Goal: Task Accomplishment & Management: Manage account settings

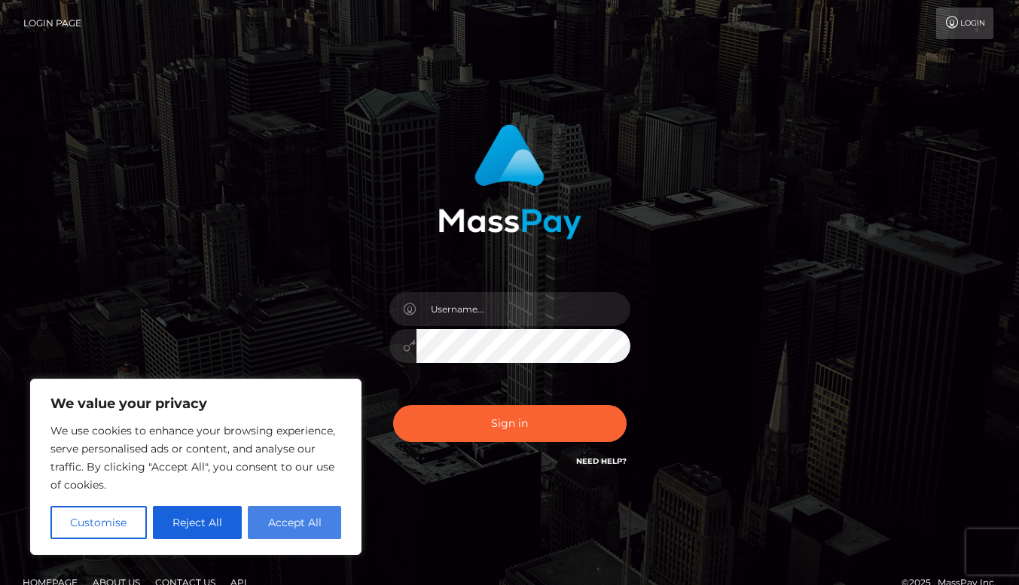
click at [290, 524] on button "Accept All" at bounding box center [294, 522] width 93 height 33
checkbox input "true"
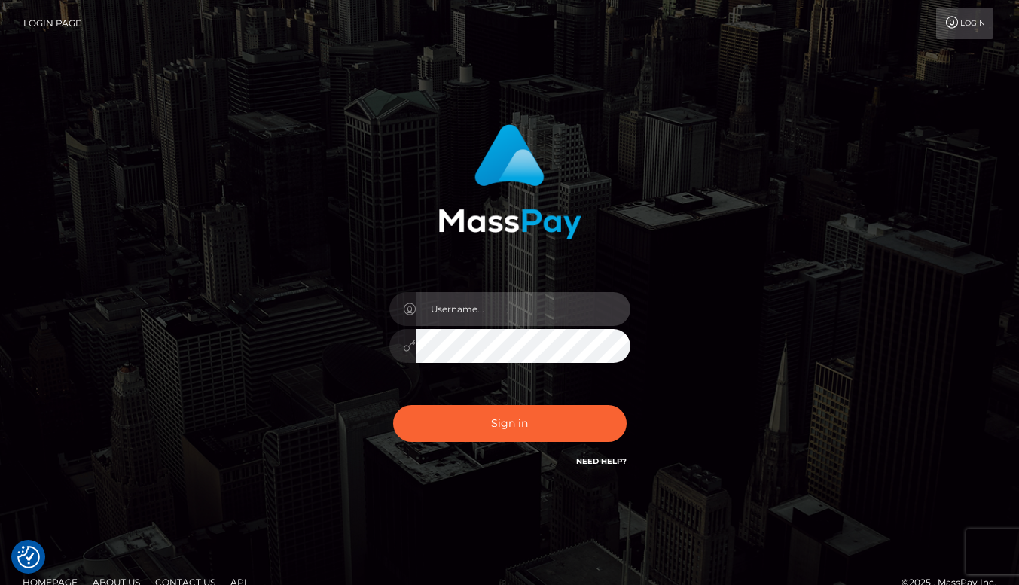
click at [475, 301] on input "text" at bounding box center [523, 309] width 214 height 34
type input "billyboy1960"
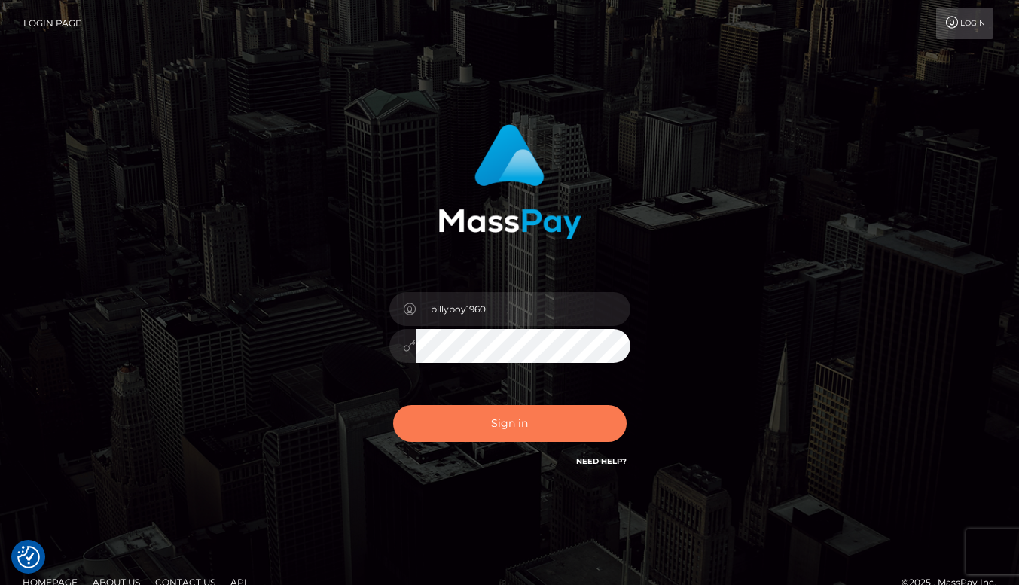
click at [514, 423] on button "Sign in" at bounding box center [509, 423] width 233 height 37
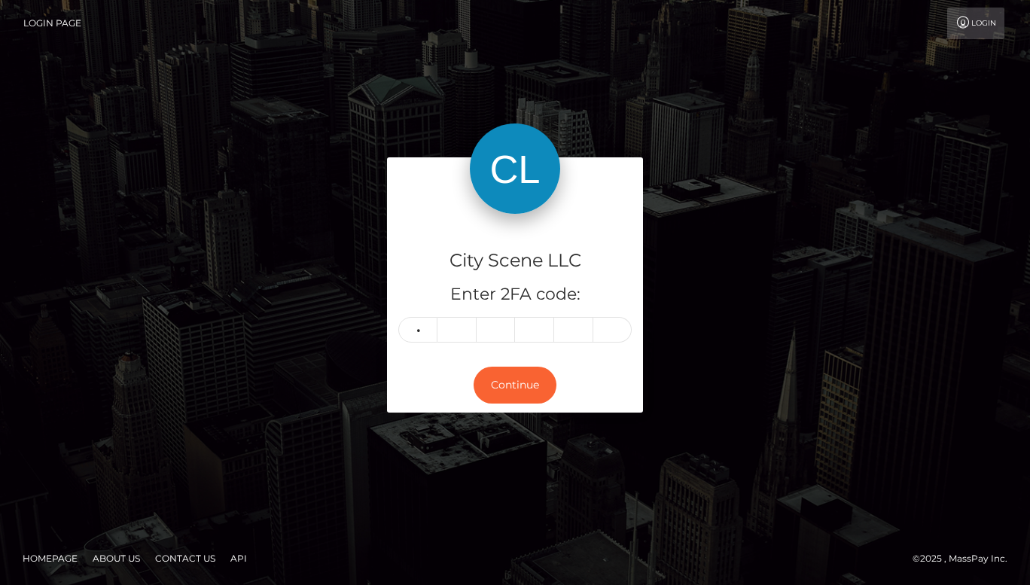
type input "4"
type input "1"
type input "5"
type input "7"
type input "0"
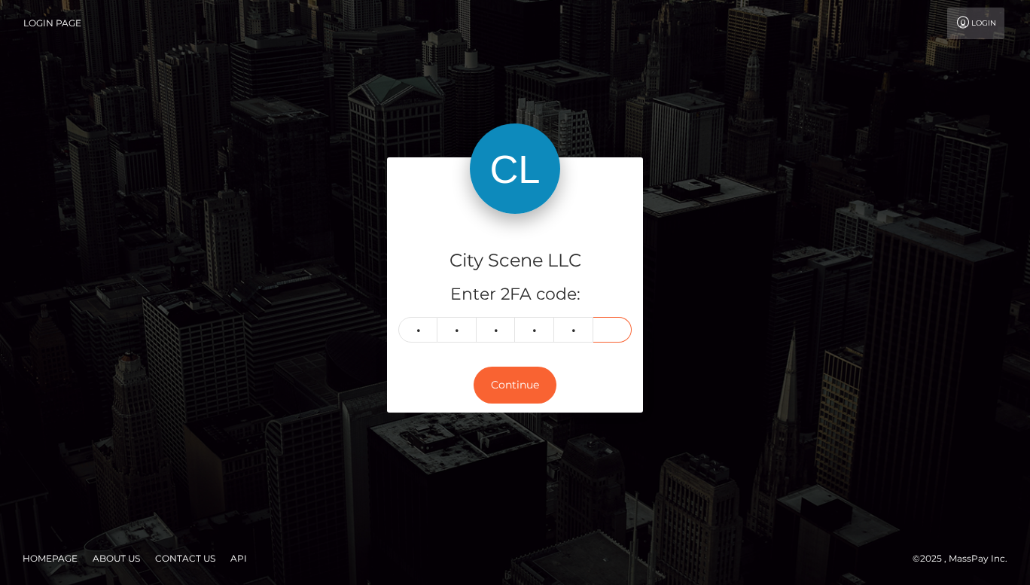
type input "1"
